Goal: Information Seeking & Learning: Learn about a topic

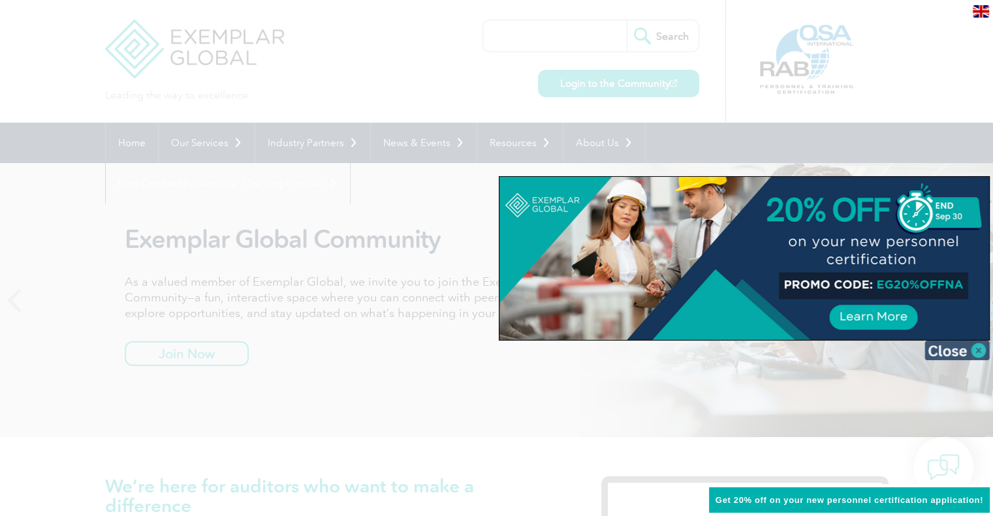
click at [979, 349] on img at bounding box center [957, 351] width 65 height 20
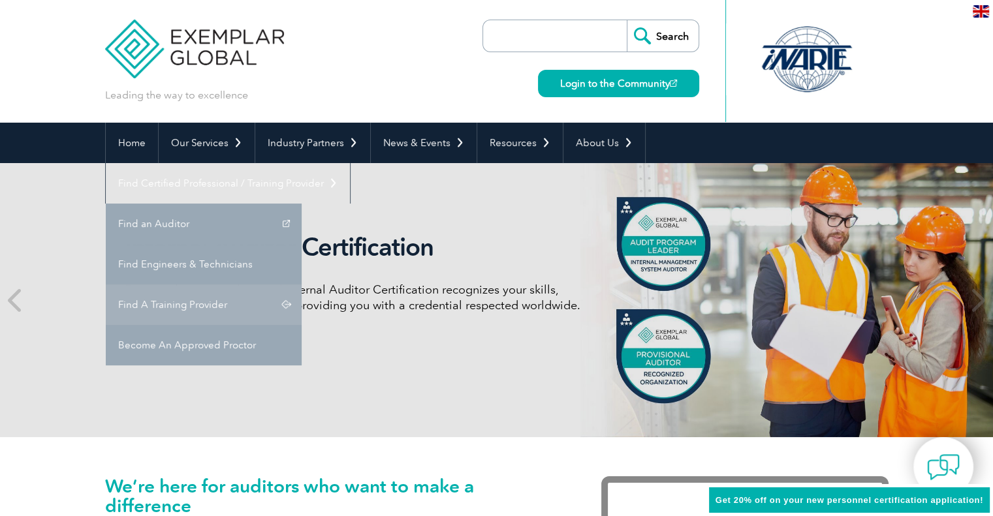
click at [302, 285] on link "Find A Training Provider" at bounding box center [204, 305] width 196 height 40
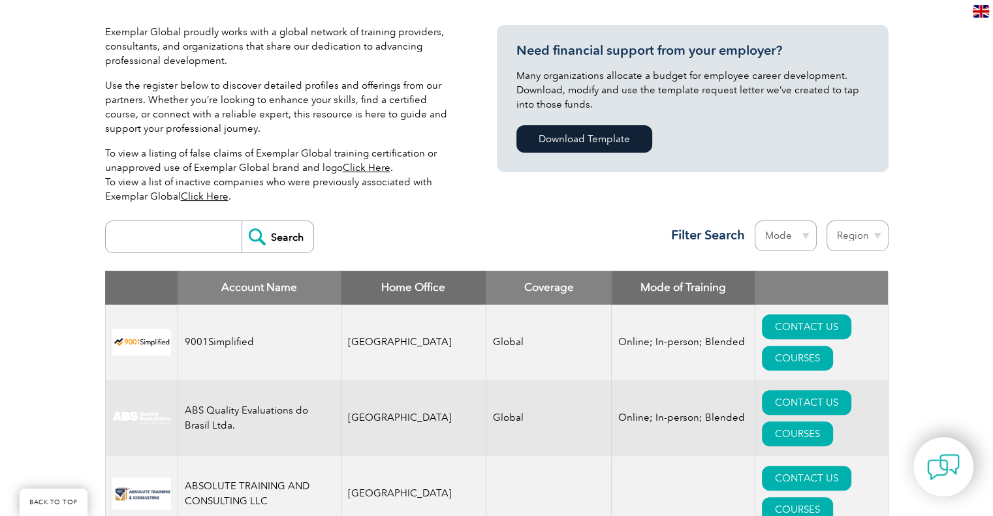
scroll to position [326, 0]
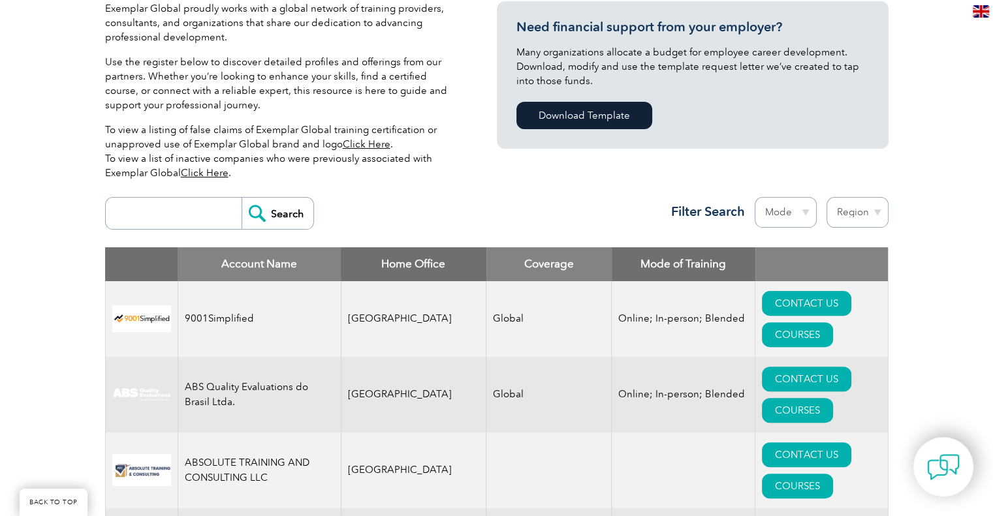
click at [215, 219] on input "search" at bounding box center [176, 213] width 129 height 31
type input "16949"
click at [242, 198] on input "Search" at bounding box center [278, 213] width 72 height 31
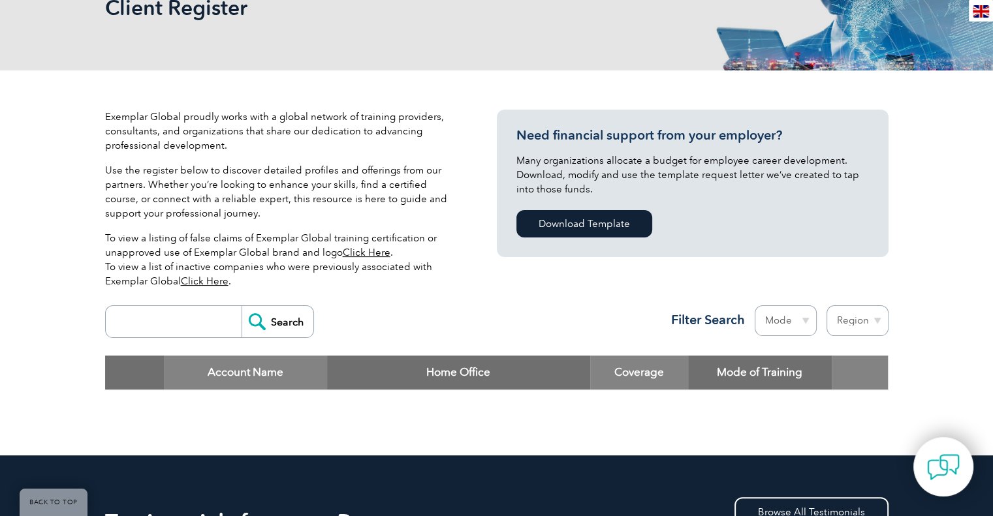
scroll to position [196, 0]
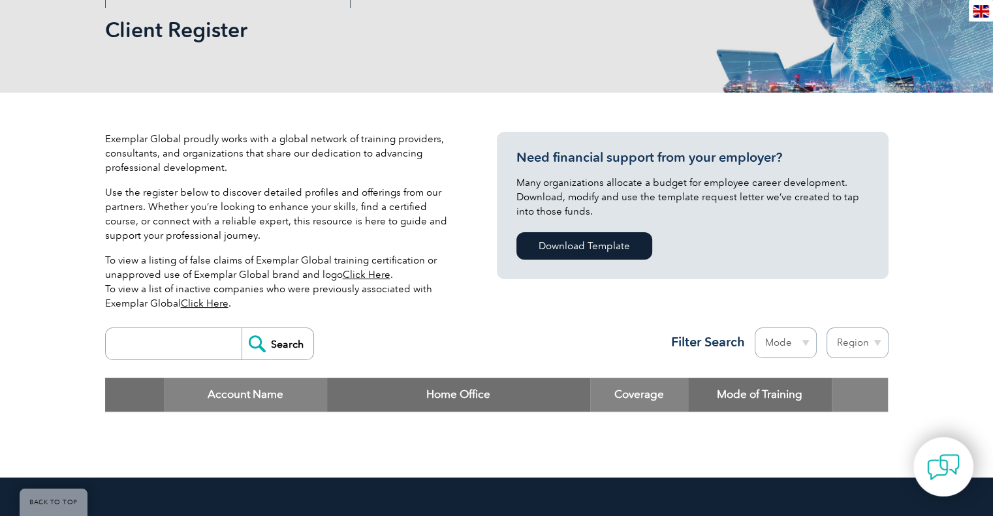
click at [189, 353] on input "search" at bounding box center [176, 343] width 129 height 31
type input "IATF"
click at [242, 328] on input "Search" at bounding box center [278, 343] width 72 height 31
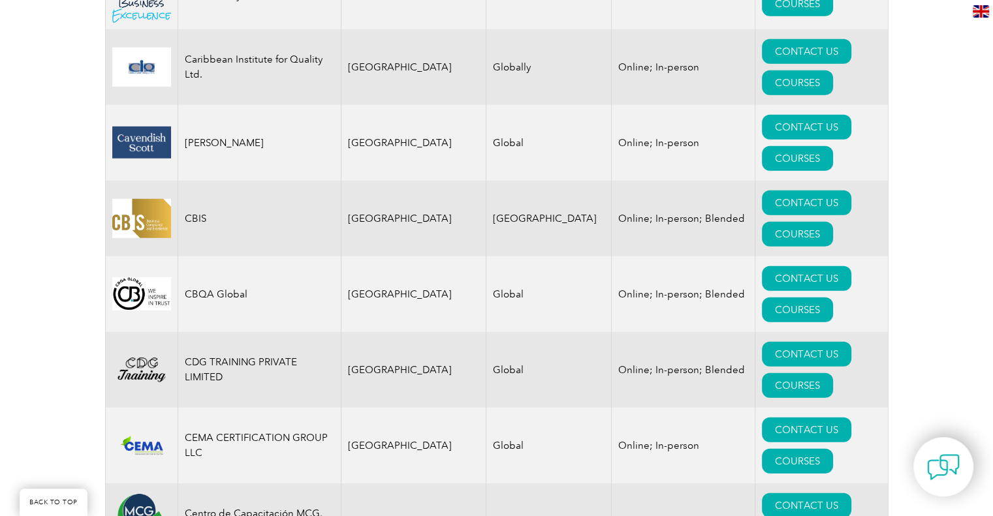
scroll to position [3591, 0]
